Goal: Transaction & Acquisition: Obtain resource

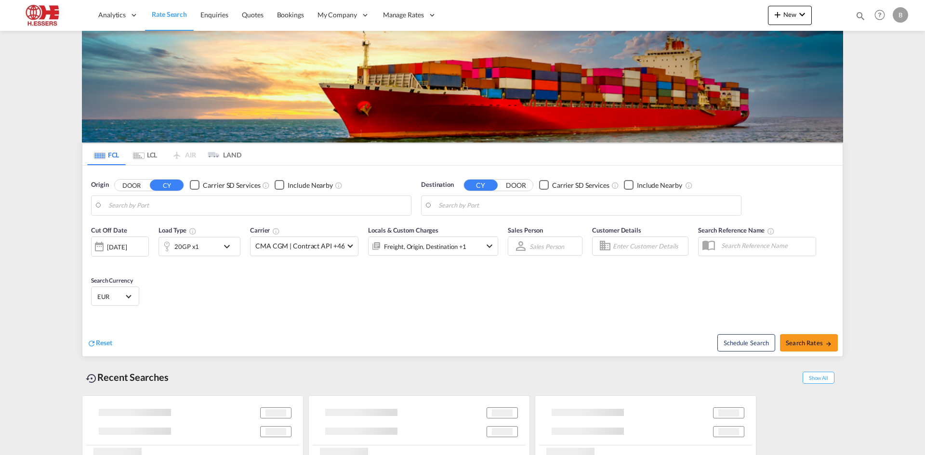
type input "[GEOGRAPHIC_DATA], BEANR"
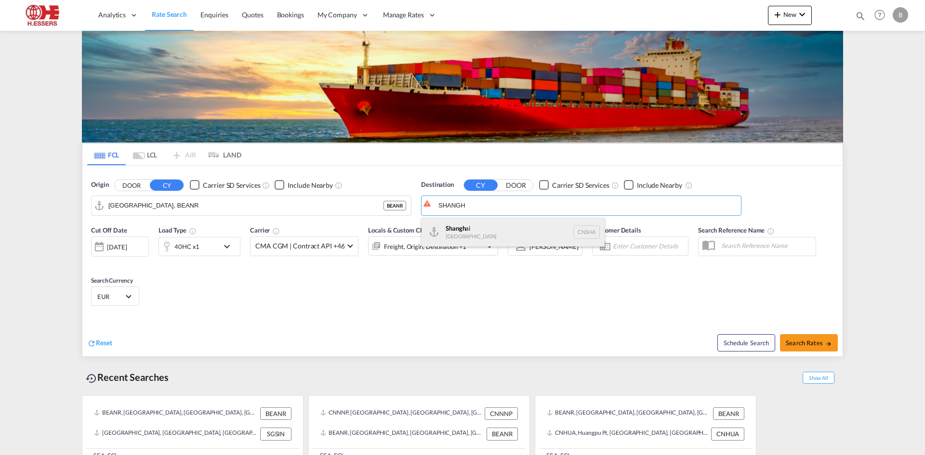
click at [472, 231] on div "Shangh ai China [GEOGRAPHIC_DATA]" at bounding box center [513, 232] width 183 height 29
type input "[GEOGRAPHIC_DATA], [GEOGRAPHIC_DATA]"
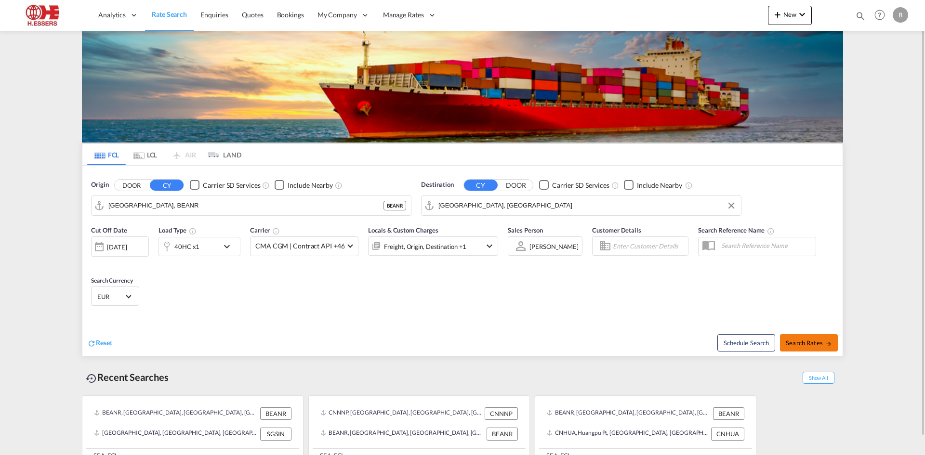
click at [801, 340] on span "Search Rates" at bounding box center [809, 343] width 46 height 8
type input "BEANR to CNSHA / [DATE]"
